Goal: Unclear

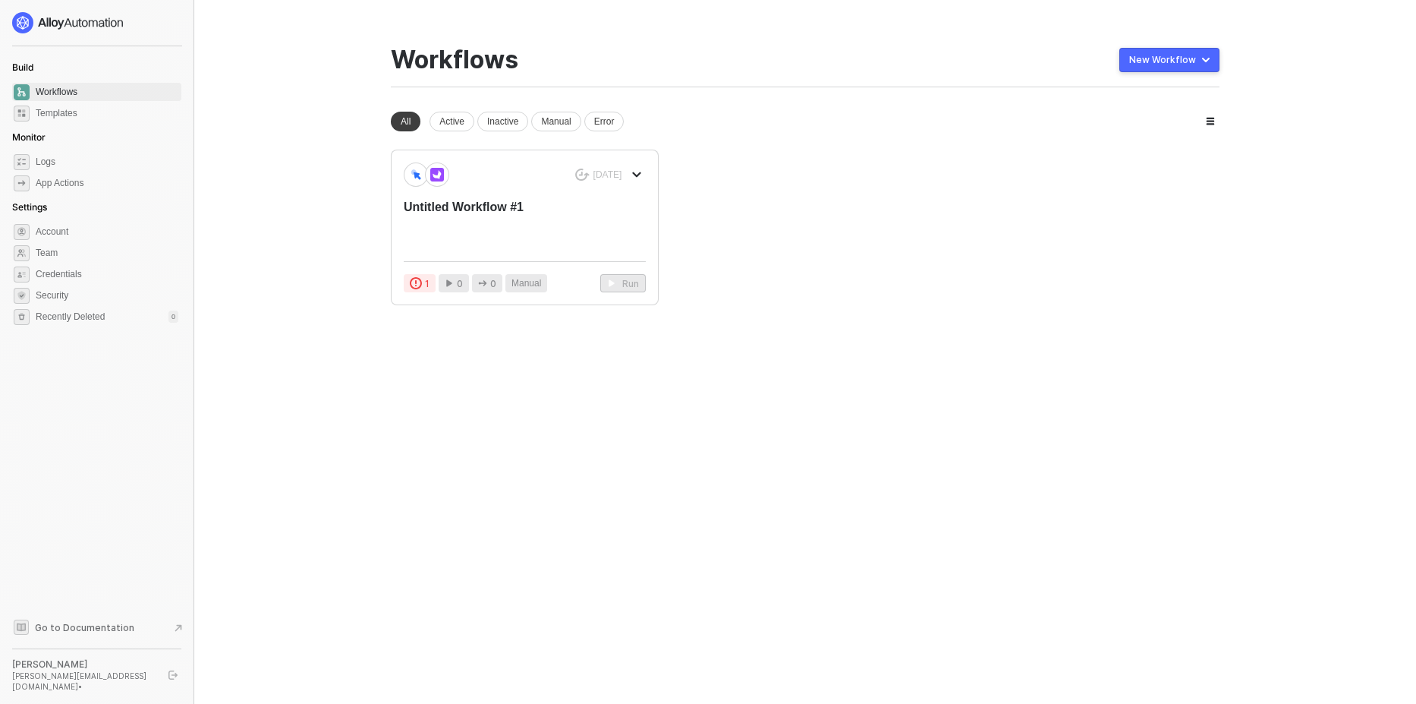
click at [880, 137] on div "New workspace All Active Inactive Manual Error [DATE] Untitled Workflow #1 1 0 …" at bounding box center [805, 209] width 829 height 194
